Goal: Information Seeking & Learning: Learn about a topic

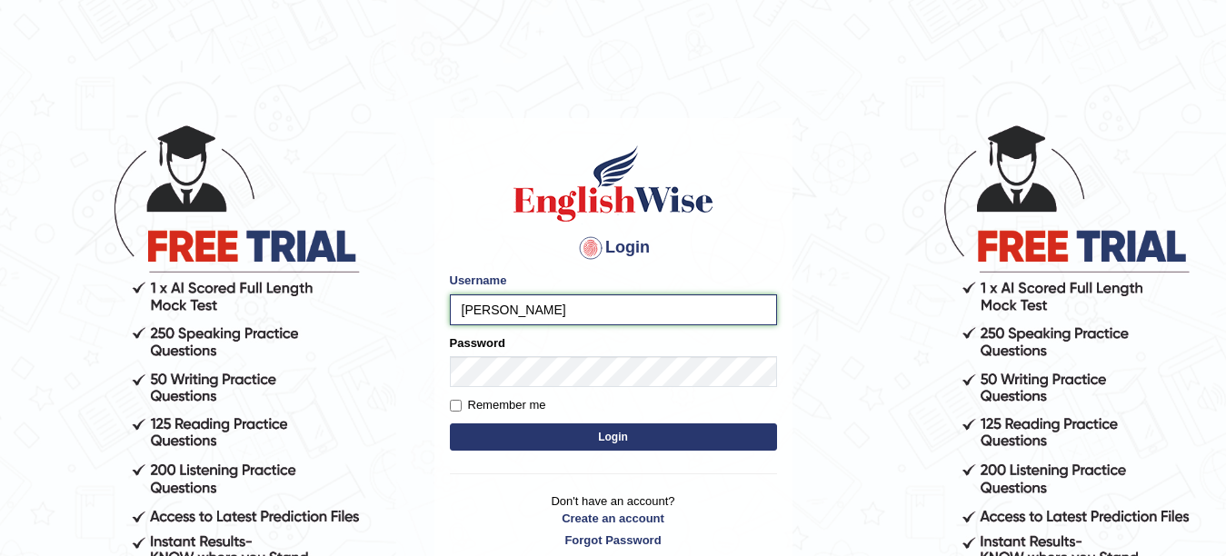
click at [640, 320] on input "eduard" at bounding box center [613, 310] width 327 height 31
type input "eduardpostica"
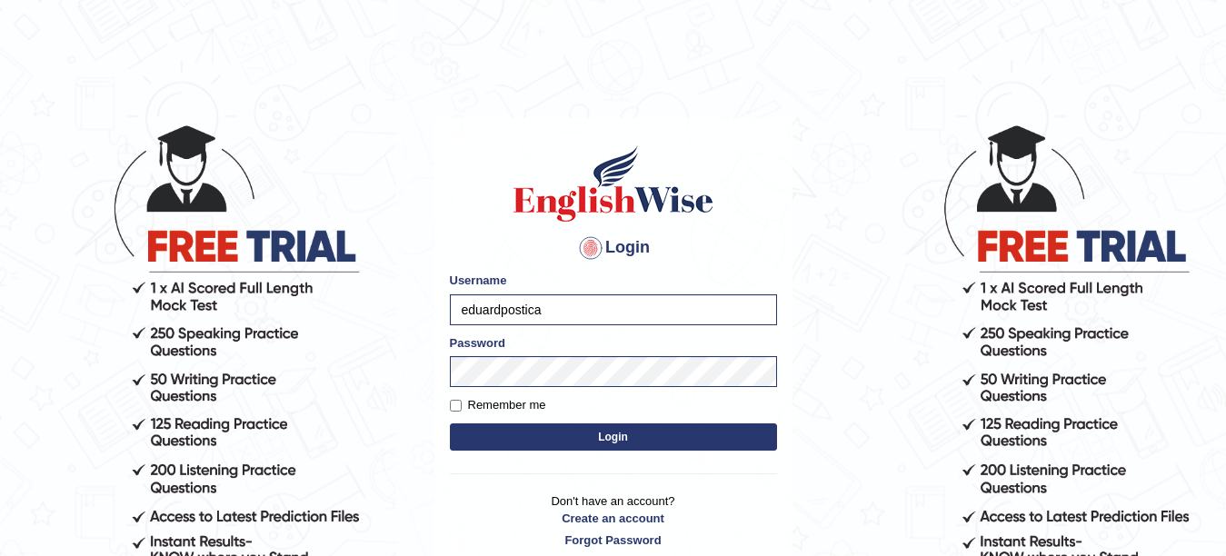
click at [630, 439] on button "Login" at bounding box center [613, 437] width 327 height 27
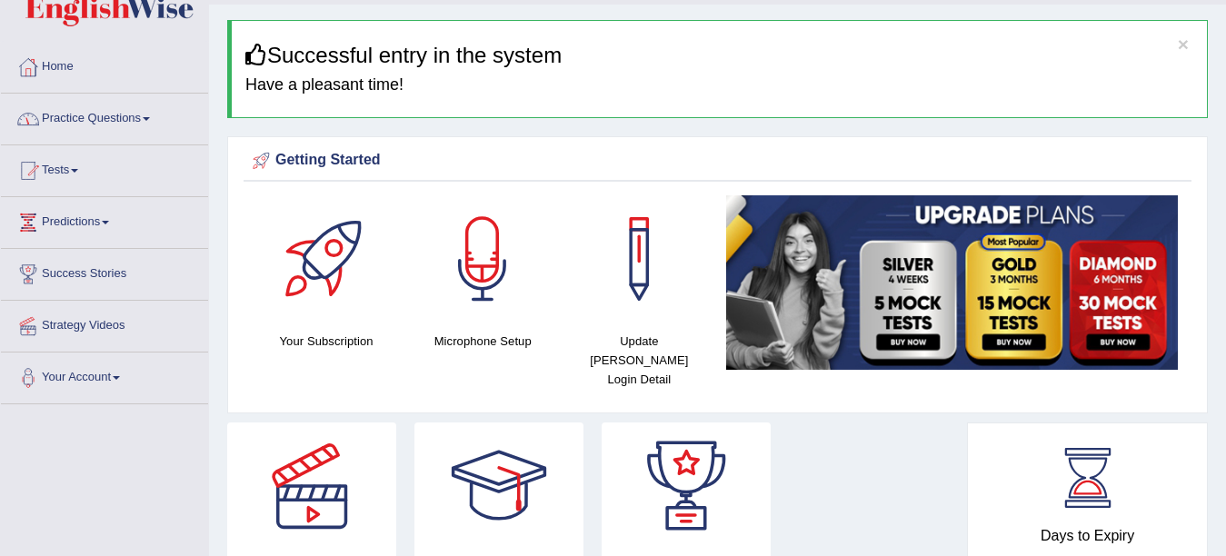
click at [130, 115] on link "Practice Questions" at bounding box center [104, 116] width 207 height 45
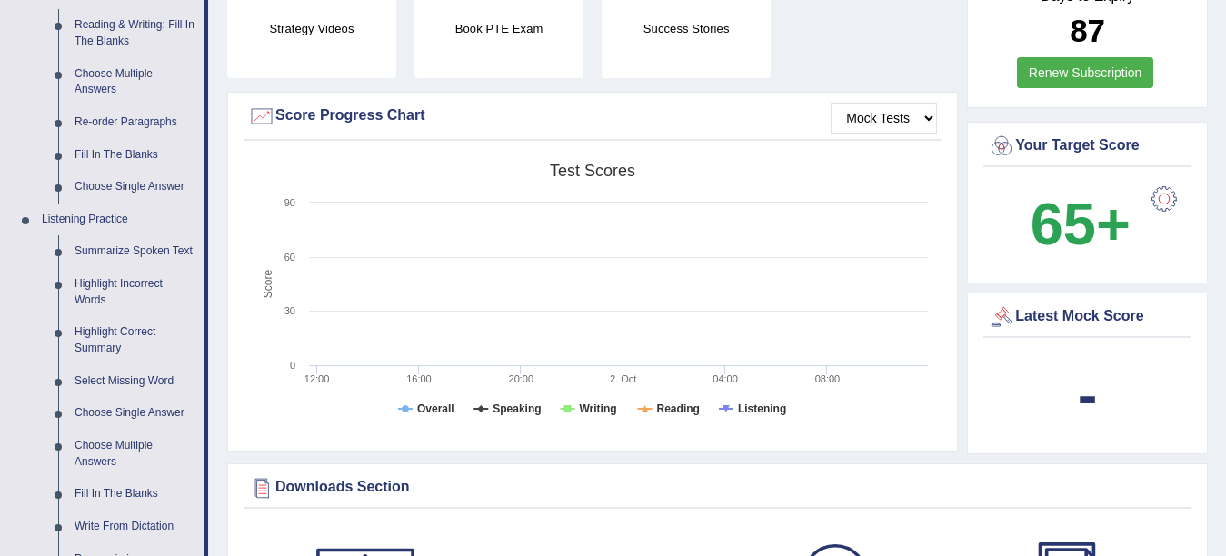
scroll to position [630, 0]
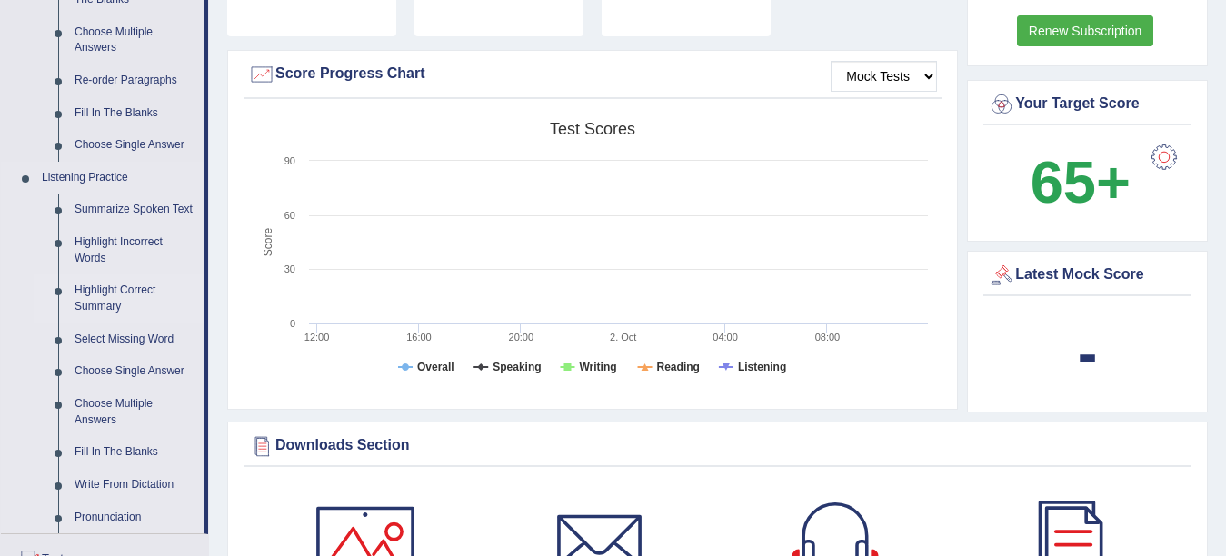
click at [98, 291] on link "Highlight Correct Summary" at bounding box center [134, 299] width 137 height 48
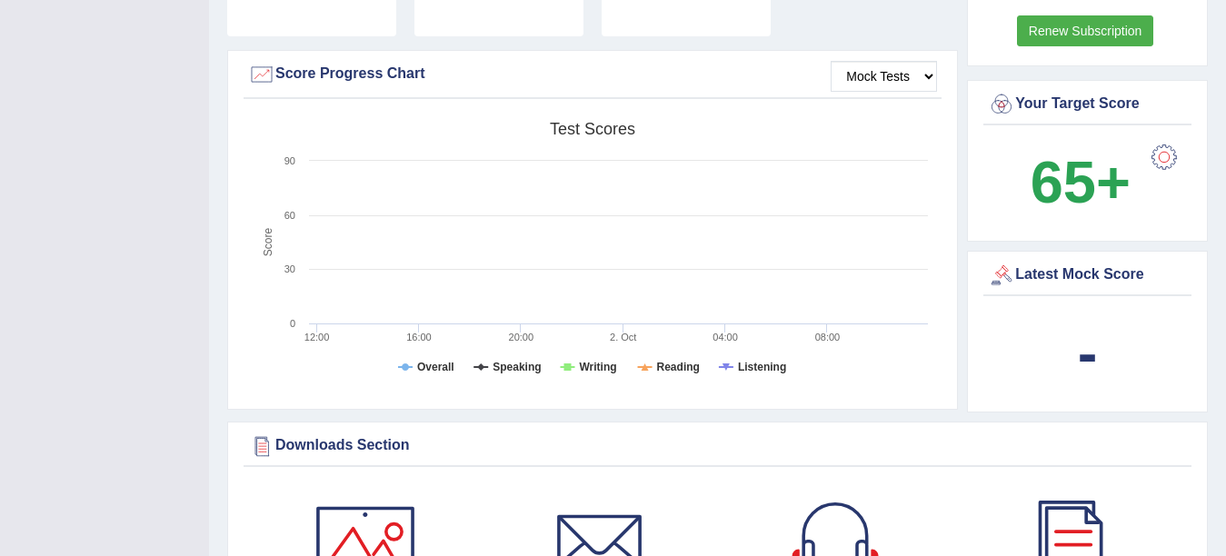
scroll to position [246, 0]
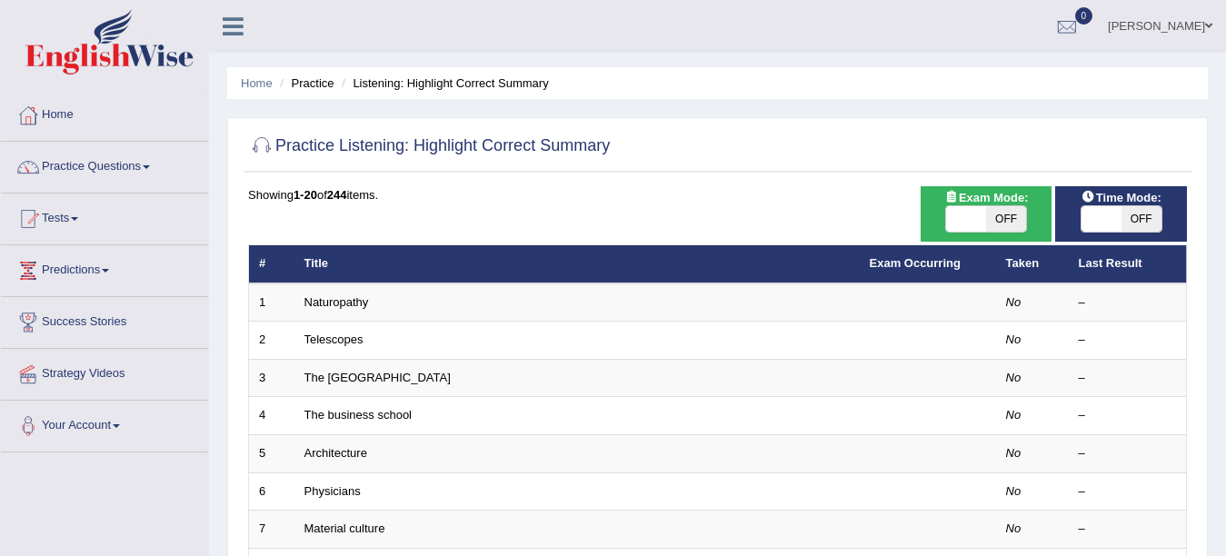
click at [331, 306] on link "Naturopathy" at bounding box center [337, 302] width 65 height 14
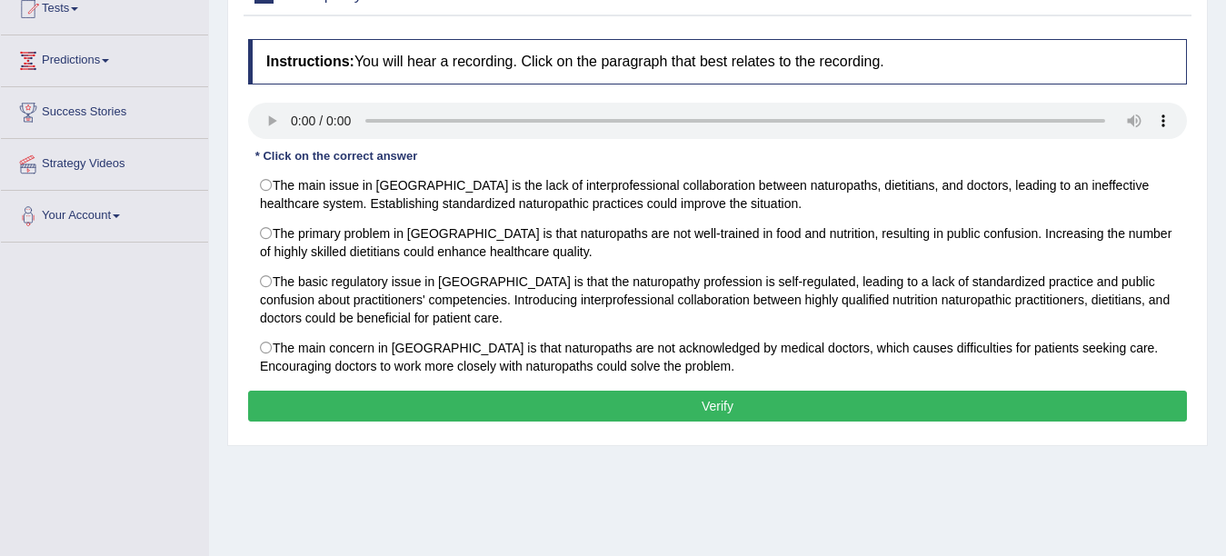
scroll to position [215, 0]
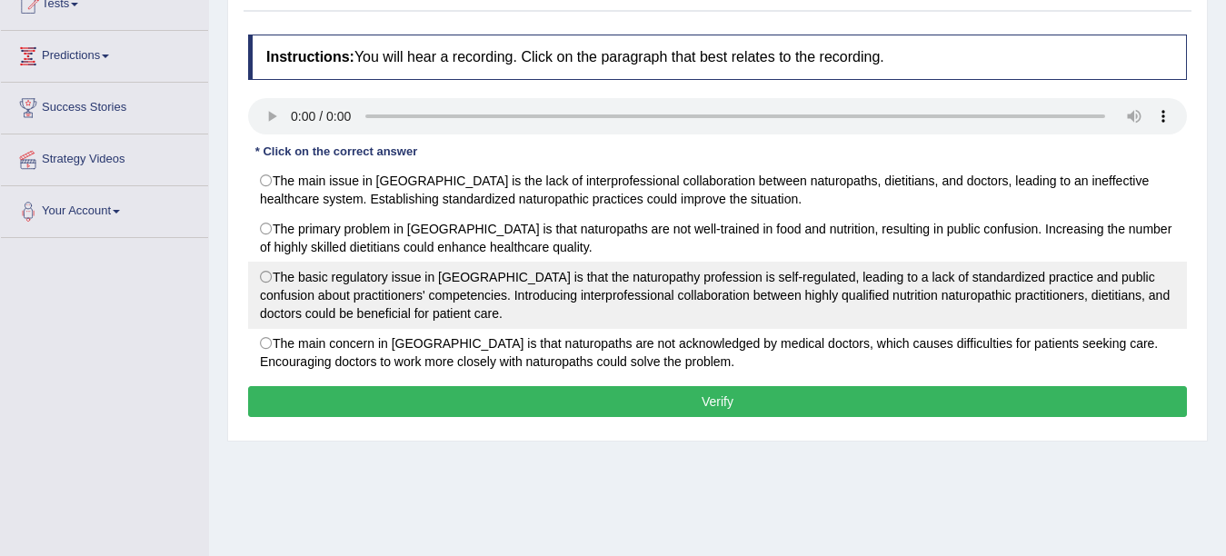
click at [267, 288] on label "The basic regulatory issue in Australia is that the naturopathy profession is s…" at bounding box center [717, 295] width 939 height 67
radio input "true"
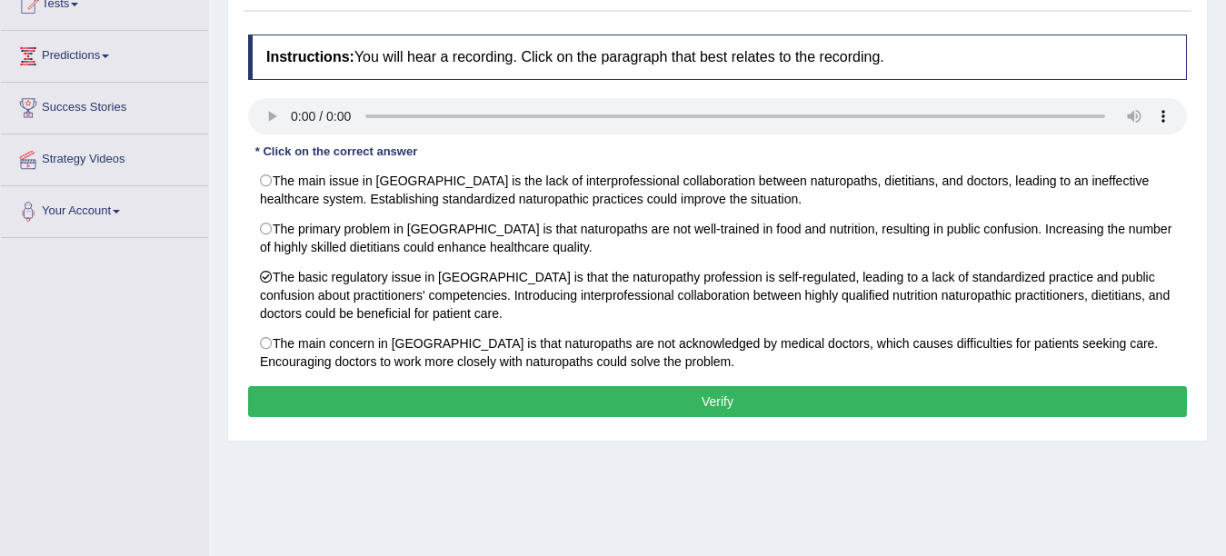
click at [351, 395] on button "Verify" at bounding box center [717, 401] width 939 height 31
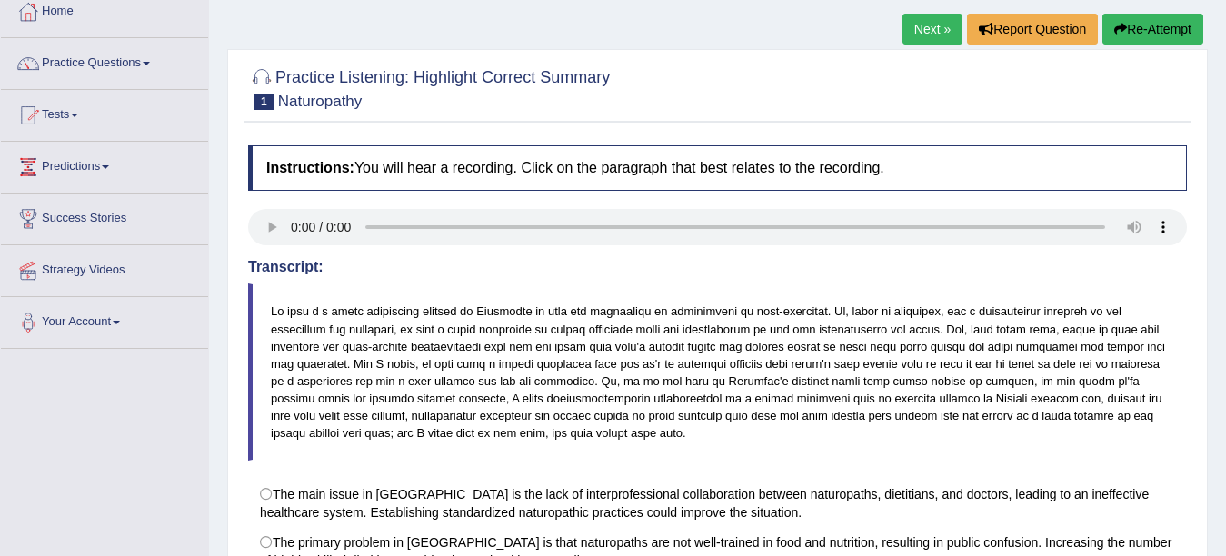
scroll to position [0, 0]
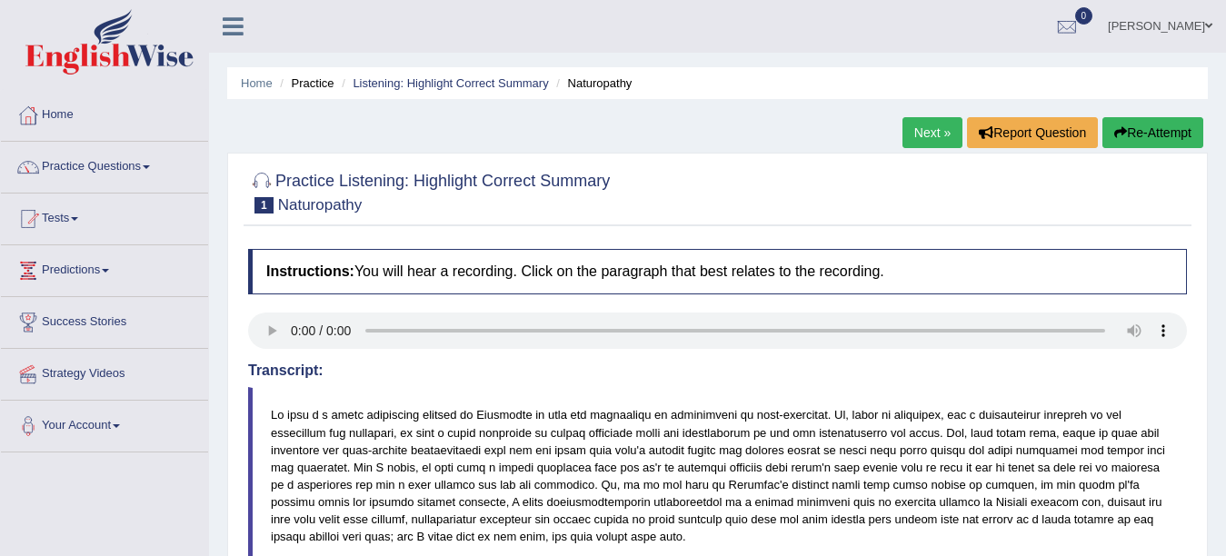
click at [1162, 135] on button "Re-Attempt" at bounding box center [1153, 132] width 101 height 31
